Goal: Transaction & Acquisition: Book appointment/travel/reservation

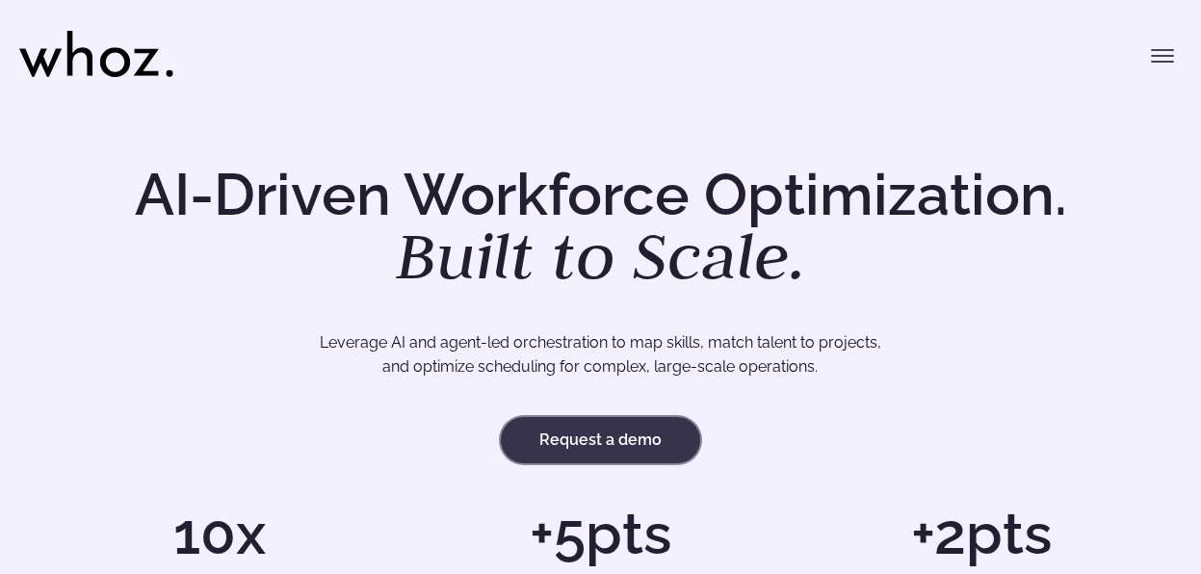
click at [646, 447] on link "Request a demo" at bounding box center [600, 440] width 199 height 46
